Goal: Task Accomplishment & Management: Manage account settings

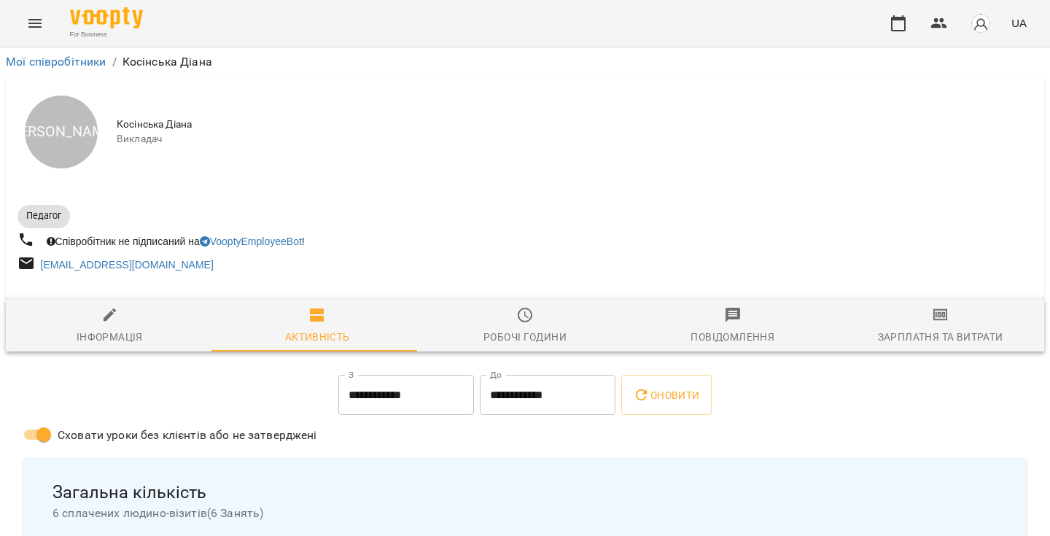
drag, startPoint x: 37, startPoint y: 42, endPoint x: 37, endPoint y: 34, distance: 8.8
click at [37, 42] on div "For Business UA" at bounding box center [525, 23] width 1050 height 47
click at [36, 24] on icon "Menu" at bounding box center [35, 24] width 18 height 18
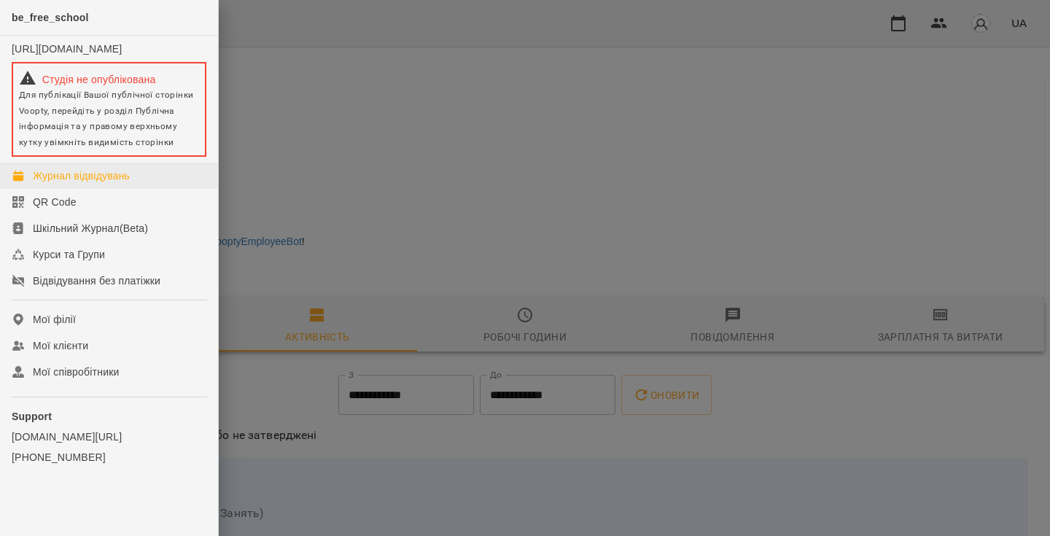
click at [98, 181] on div "Журнал відвідувань" at bounding box center [81, 175] width 97 height 15
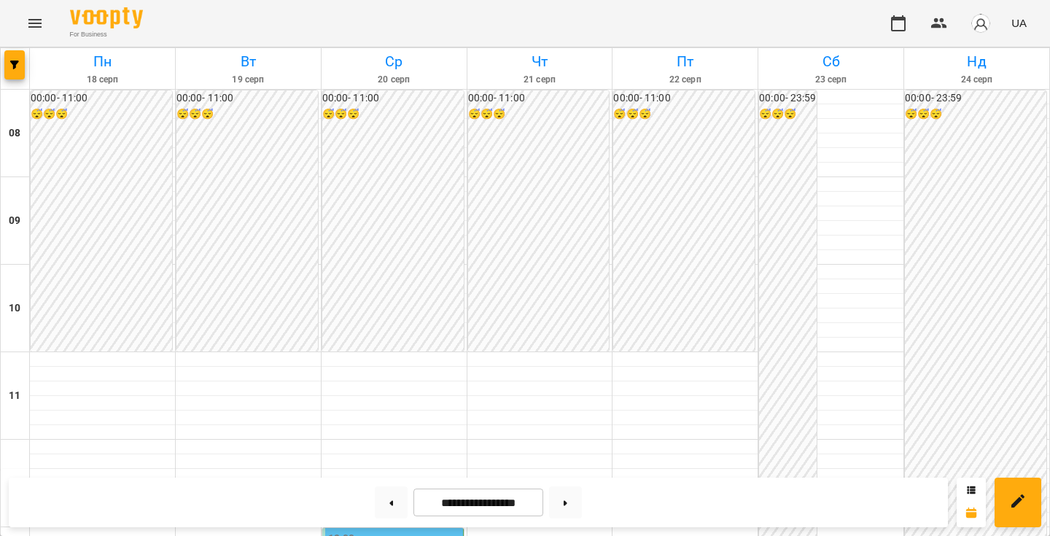
scroll to position [387, 0]
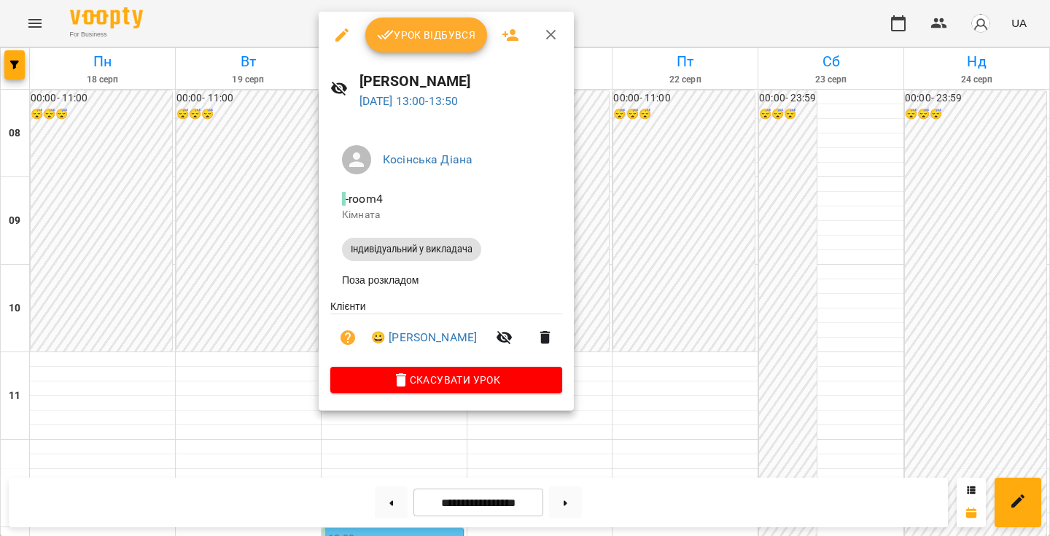
click at [438, 45] on button "Урок відбувся" at bounding box center [426, 35] width 123 height 35
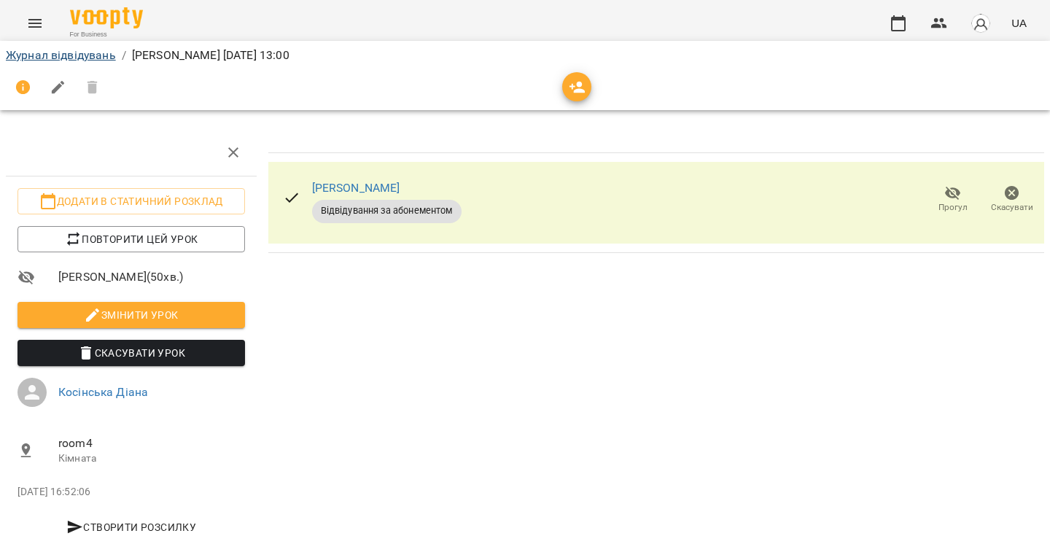
click at [77, 53] on link "Журнал відвідувань" at bounding box center [61, 55] width 110 height 14
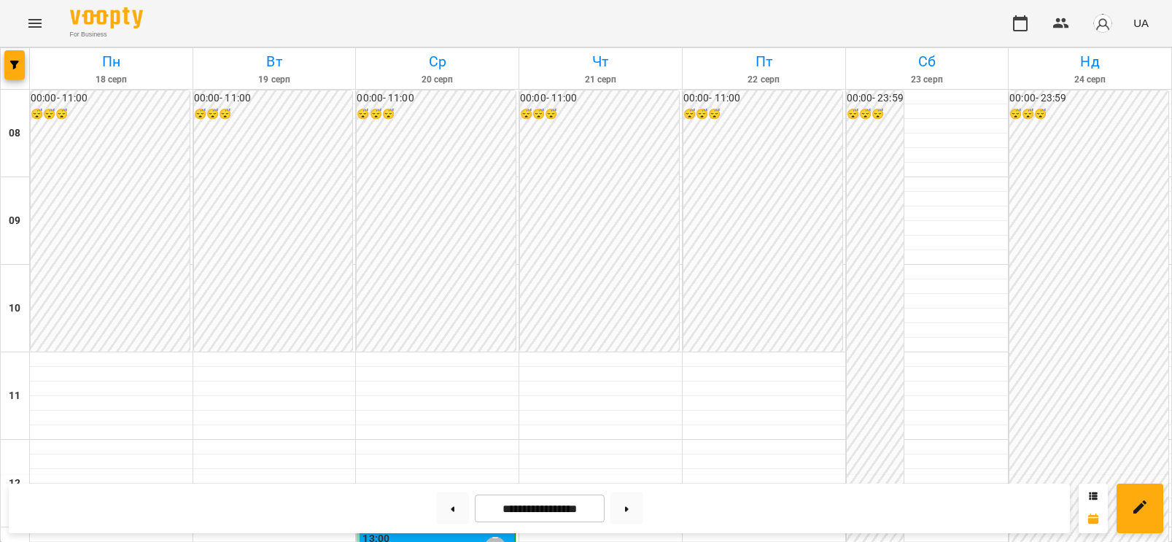
scroll to position [925, 0]
click at [640, 510] on button at bounding box center [626, 508] width 33 height 32
click at [451, 511] on icon at bounding box center [453, 509] width 4 height 6
type input "**********"
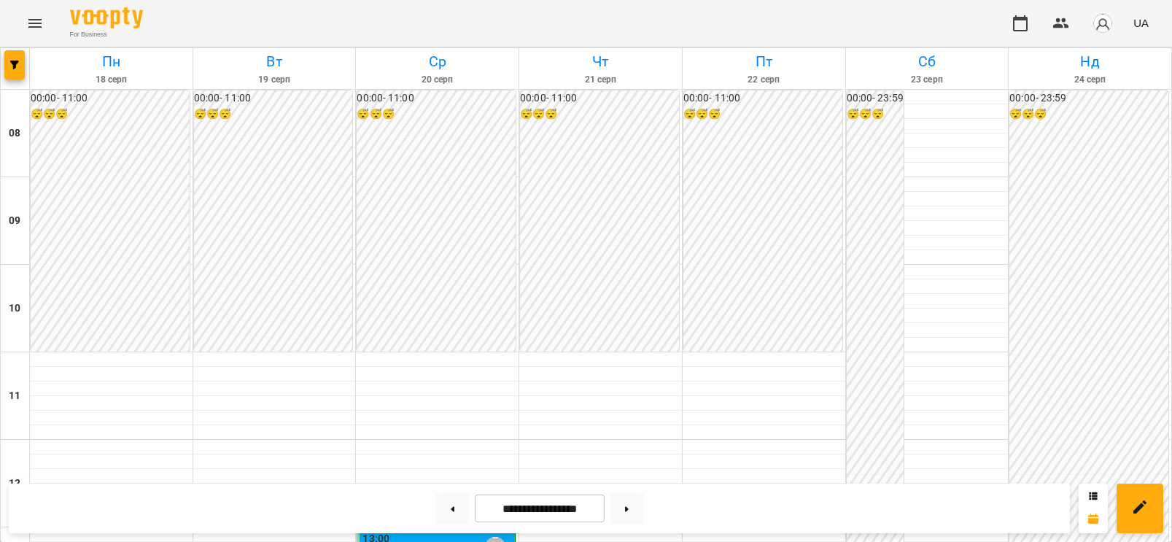
scroll to position [925, 0]
